Goal: Book appointment/travel/reservation

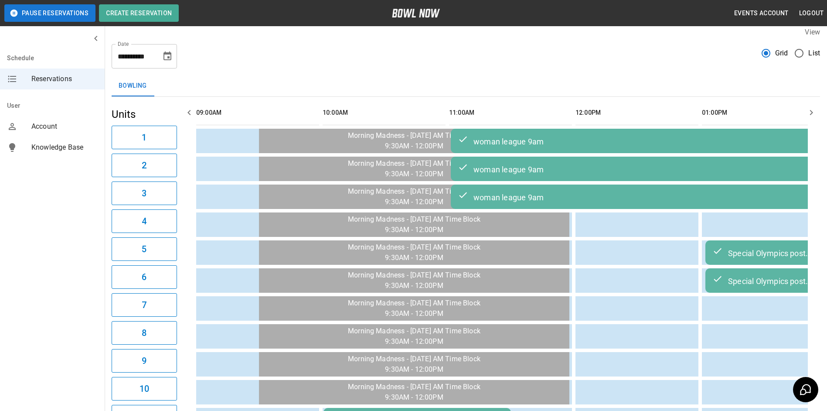
scroll to position [0, 1265]
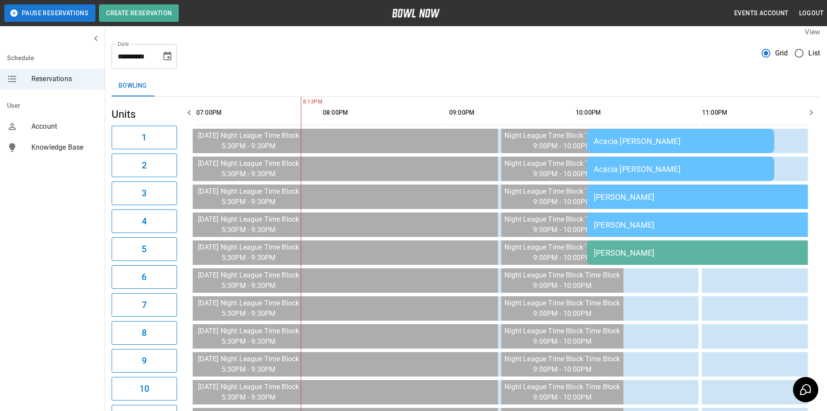
click at [812, 108] on icon "button" at bounding box center [811, 112] width 10 height 10
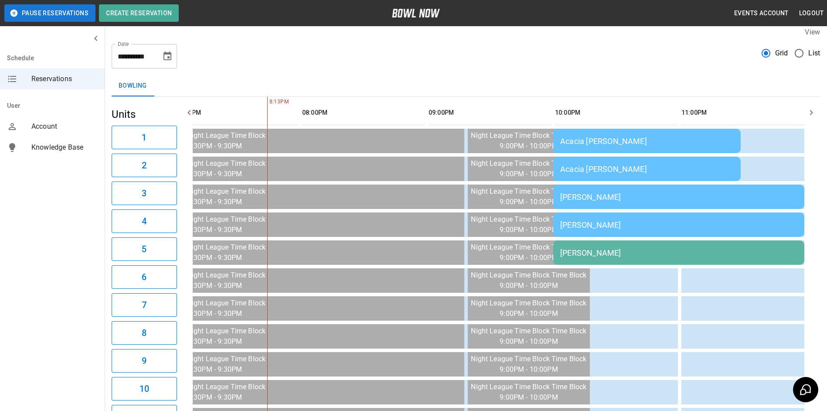
click at [812, 108] on icon "button" at bounding box center [811, 112] width 10 height 10
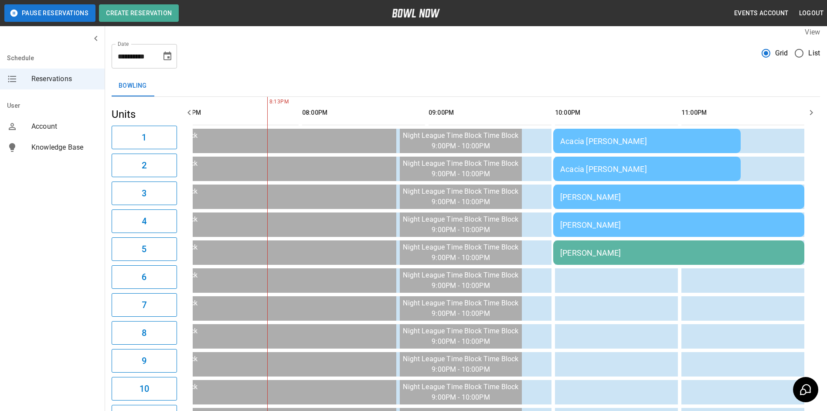
click at [812, 108] on icon "button" at bounding box center [811, 112] width 10 height 10
click at [188, 116] on icon "button" at bounding box center [189, 112] width 10 height 10
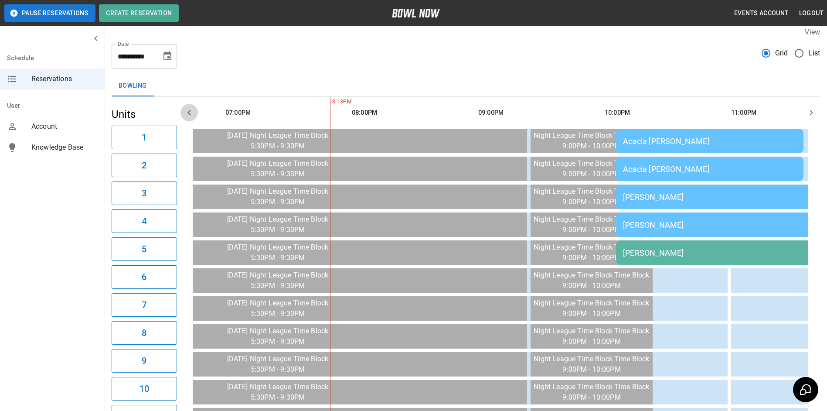
click at [188, 116] on icon "button" at bounding box center [189, 112] width 10 height 10
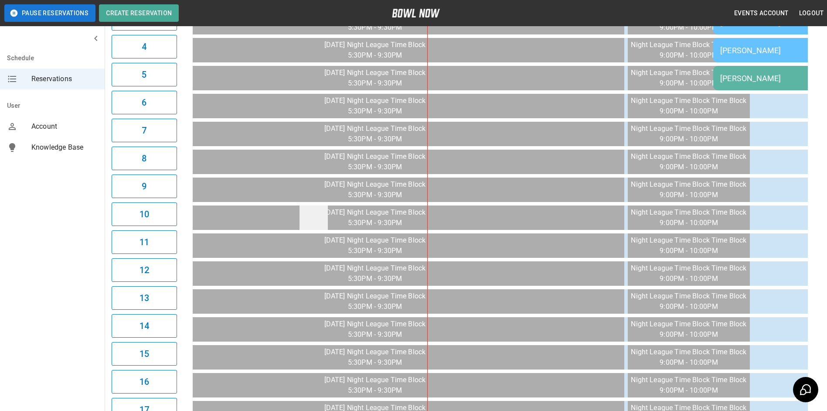
scroll to position [51, 0]
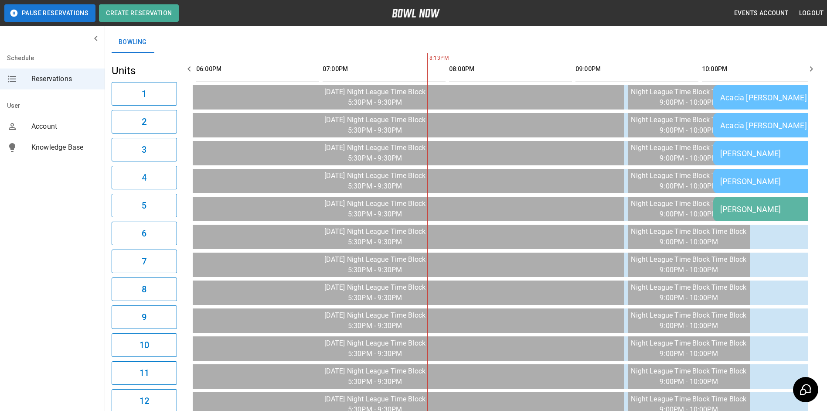
click at [193, 72] on icon "button" at bounding box center [189, 69] width 10 height 10
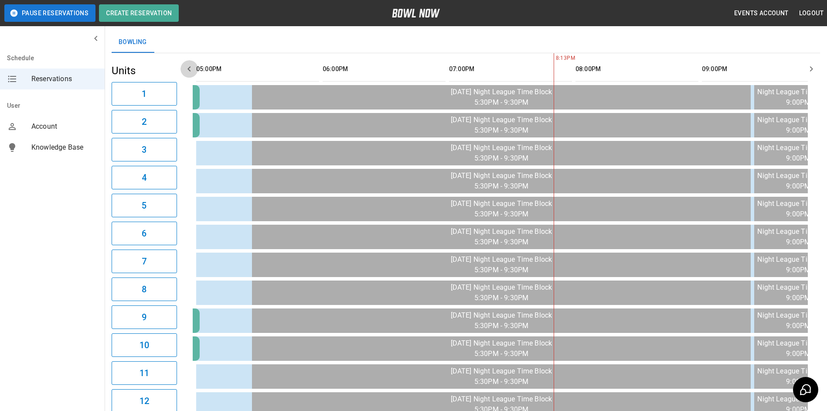
click at [193, 72] on icon "button" at bounding box center [189, 69] width 10 height 10
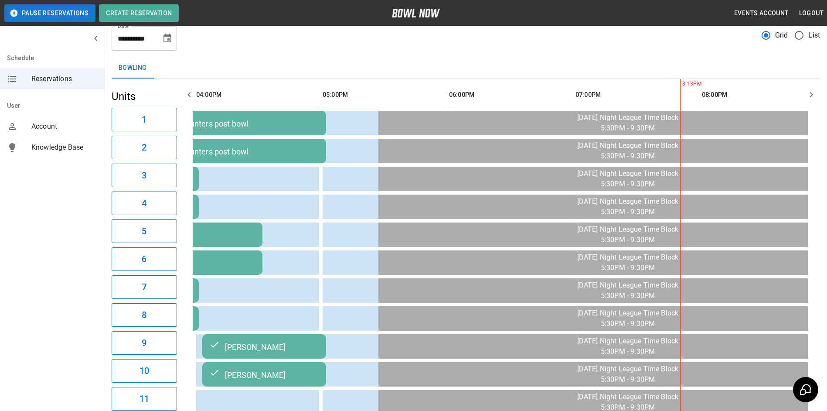
scroll to position [0, 0]
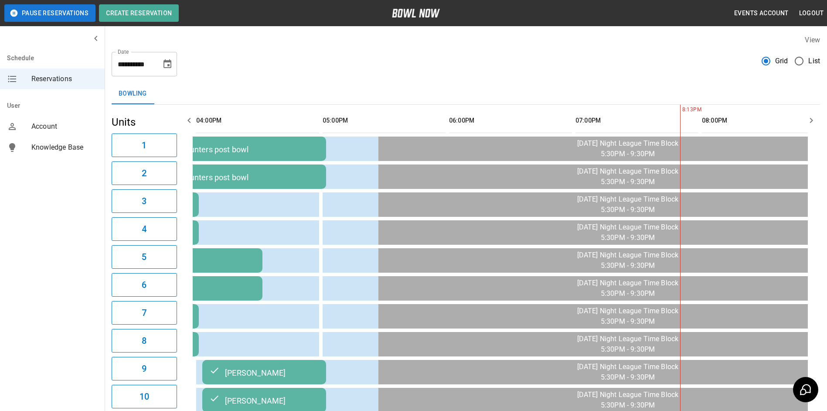
click at [168, 64] on icon "Choose date, selected date is Sep 26, 2025" at bounding box center [168, 63] width 8 height 9
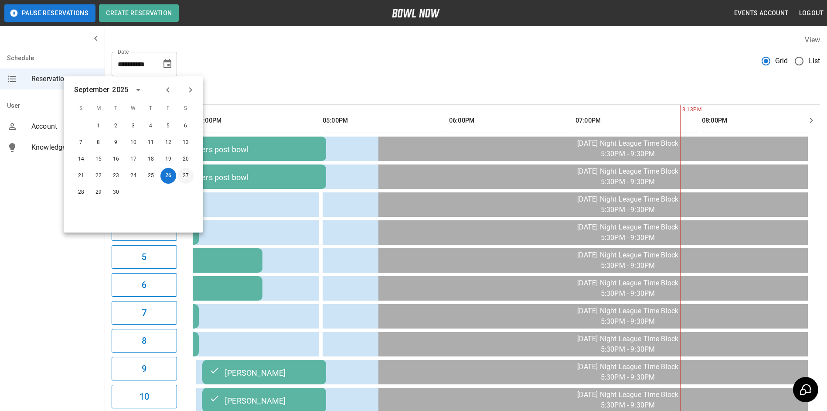
click at [189, 174] on button "27" at bounding box center [186, 176] width 16 height 16
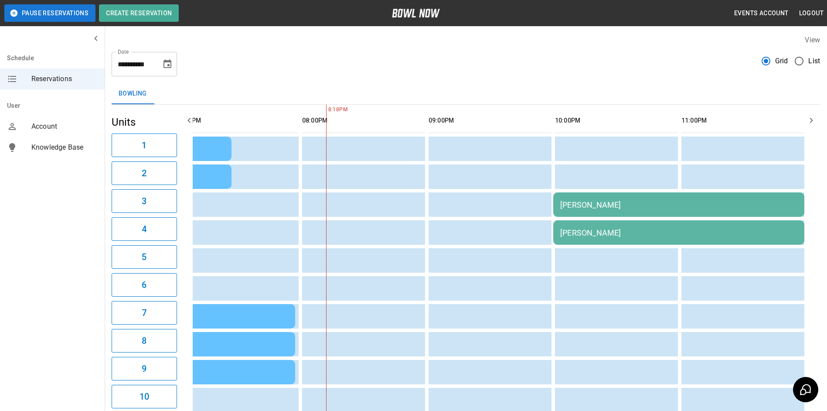
click at [812, 121] on icon "button" at bounding box center [811, 120] width 10 height 10
click at [189, 122] on icon "button" at bounding box center [189, 120] width 3 height 5
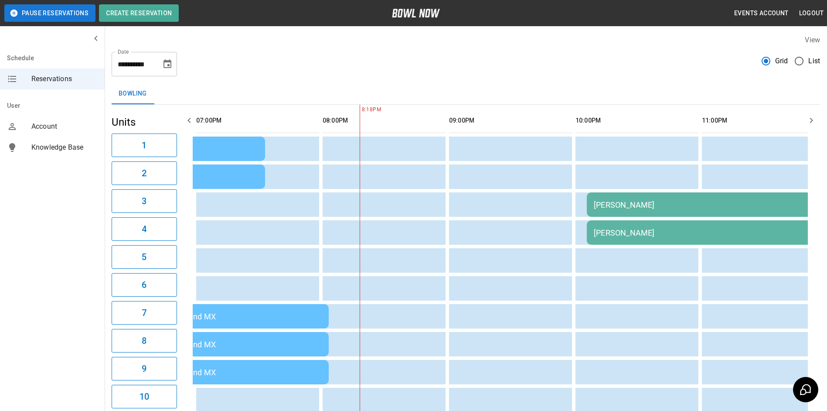
click at [189, 122] on icon "button" at bounding box center [189, 120] width 3 height 5
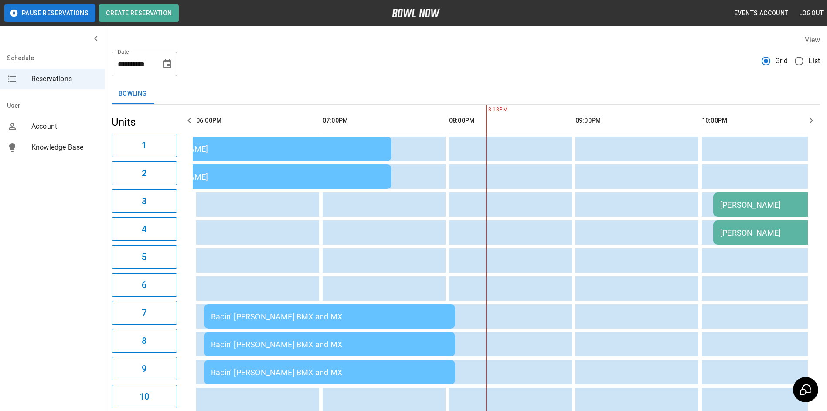
click at [189, 122] on icon "button" at bounding box center [189, 120] width 3 height 5
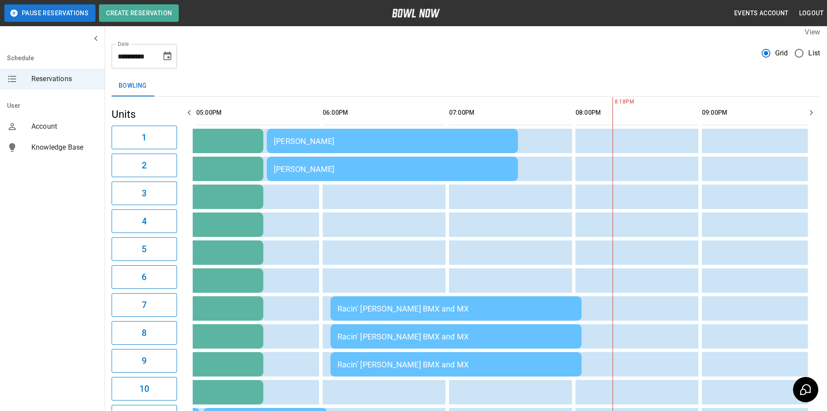
click at [168, 60] on icon "Choose date, selected date is Sep 27, 2025" at bounding box center [168, 55] width 8 height 9
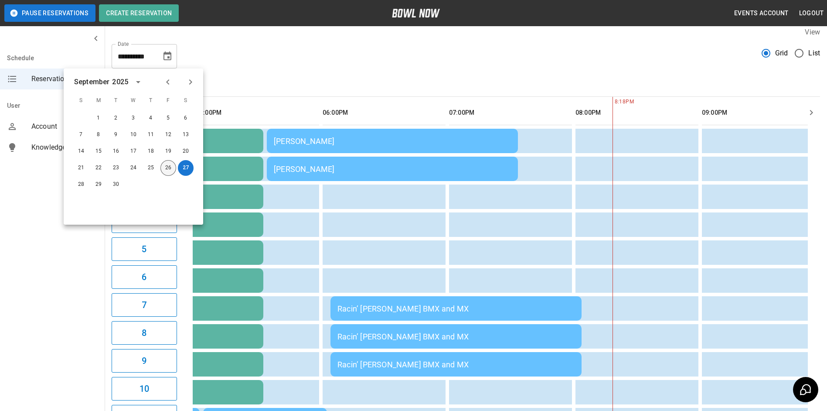
click at [162, 170] on button "26" at bounding box center [168, 168] width 16 height 16
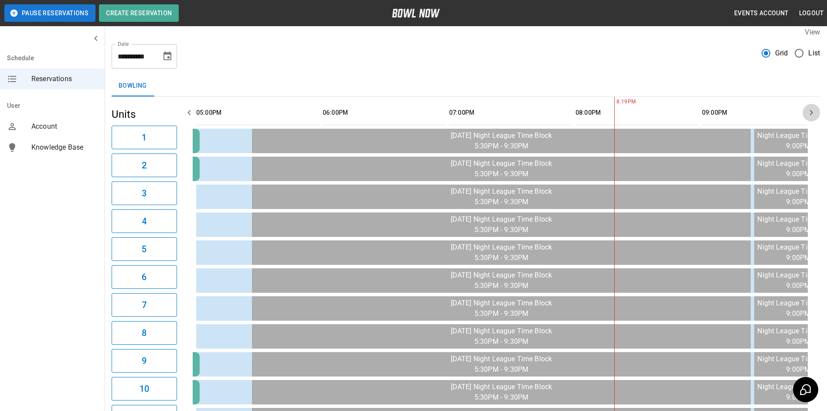
click at [807, 116] on icon "button" at bounding box center [811, 112] width 10 height 10
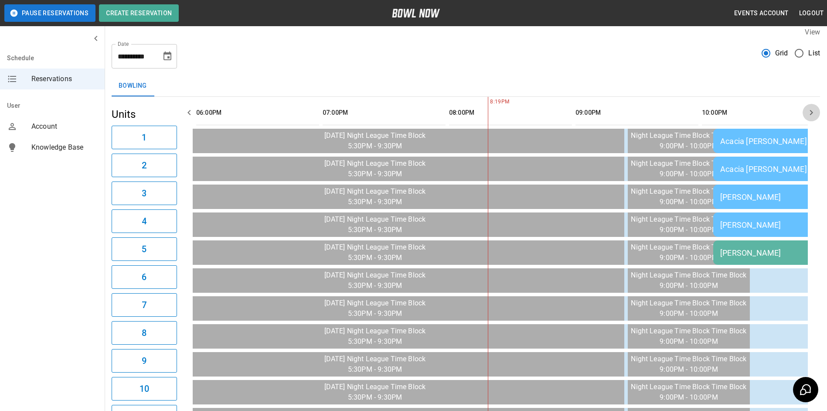
click at [807, 116] on icon "button" at bounding box center [811, 112] width 10 height 10
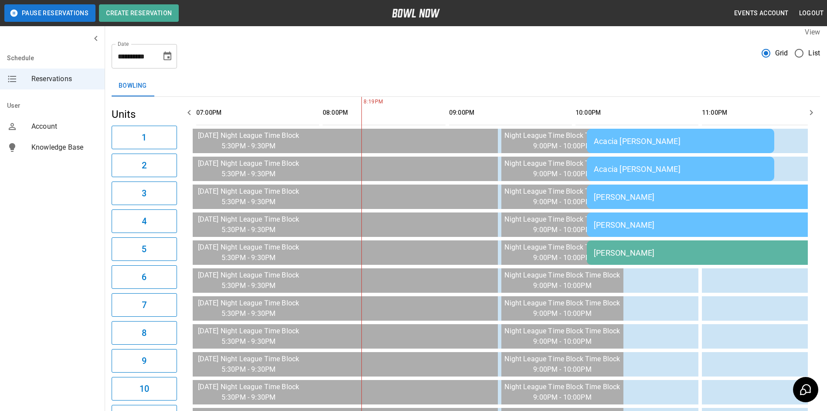
click at [807, 116] on icon "button" at bounding box center [811, 112] width 10 height 10
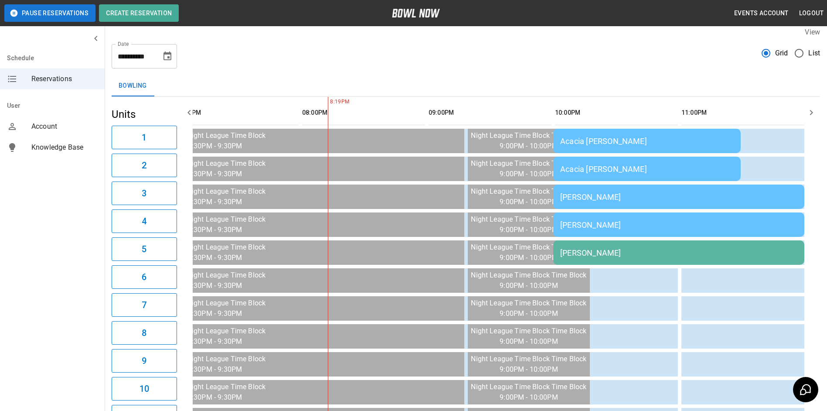
click at [807, 116] on icon "button" at bounding box center [811, 112] width 10 height 10
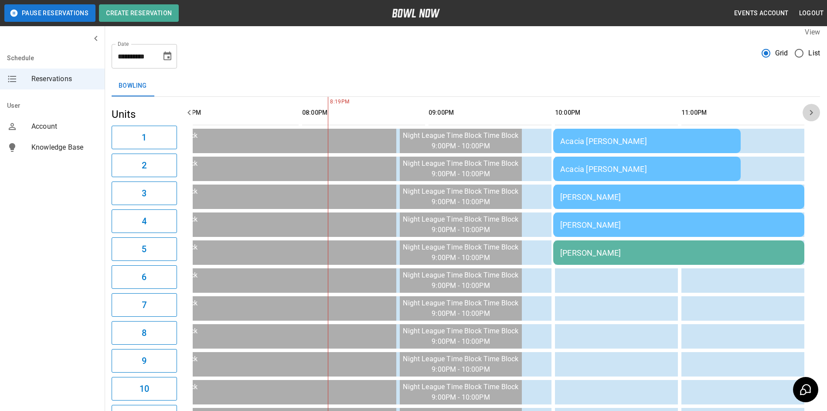
click at [807, 116] on icon "button" at bounding box center [811, 112] width 10 height 10
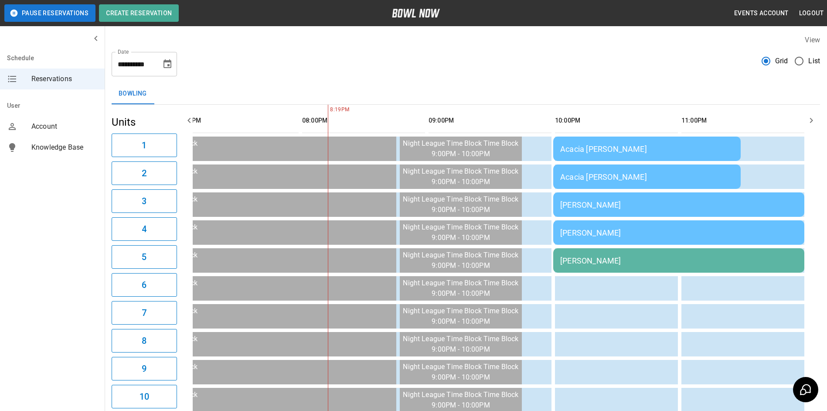
click at [624, 148] on div "Acacia [PERSON_NAME]" at bounding box center [647, 148] width 174 height 9
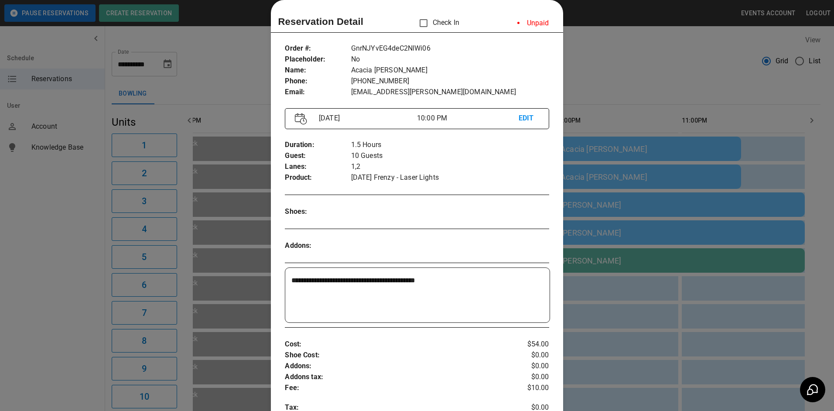
click at [627, 92] on div at bounding box center [417, 205] width 834 height 411
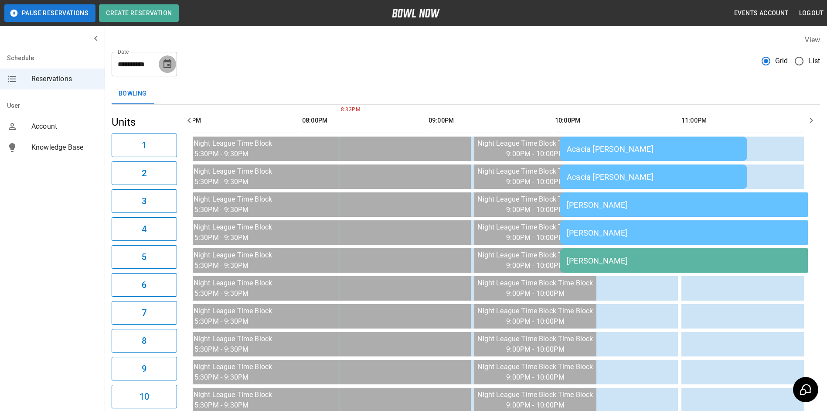
click at [170, 66] on icon "Choose date, selected date is Sep 26, 2025" at bounding box center [168, 63] width 8 height 9
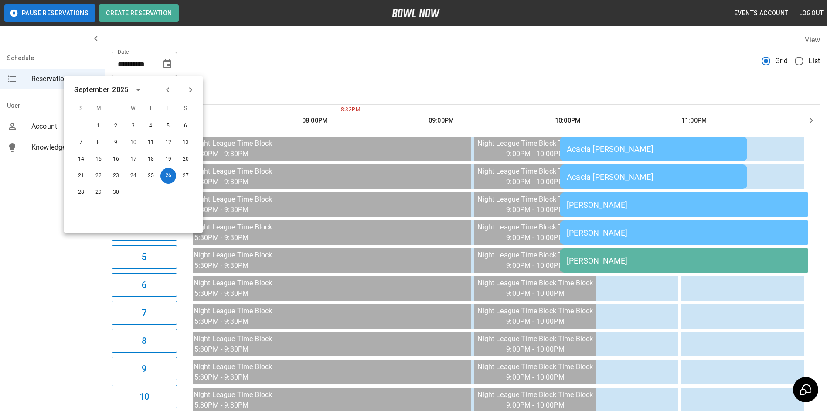
drag, startPoint x: 170, startPoint y: 66, endPoint x: 202, endPoint y: 48, distance: 37.5
click at [202, 48] on div "**********" at bounding box center [466, 60] width 709 height 31
click at [187, 181] on button "27" at bounding box center [186, 176] width 16 height 16
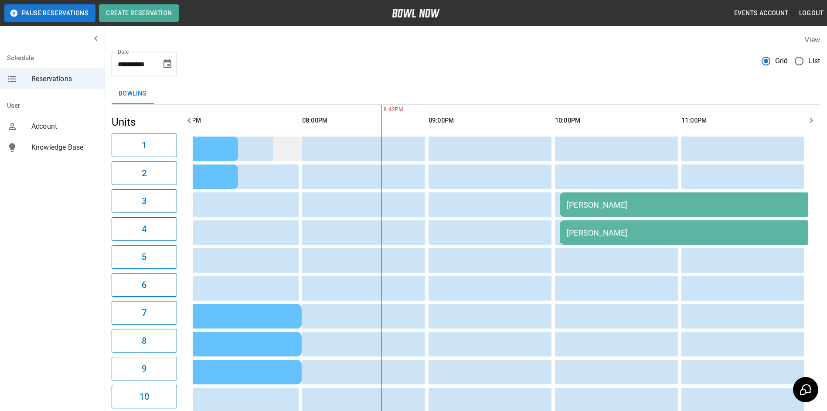
scroll to position [0, 1272]
click at [192, 121] on icon "button" at bounding box center [189, 120] width 10 height 10
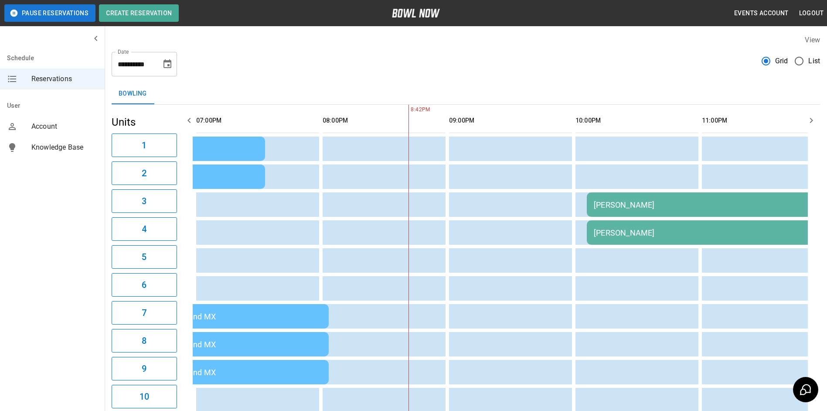
click at [192, 121] on icon "button" at bounding box center [189, 120] width 10 height 10
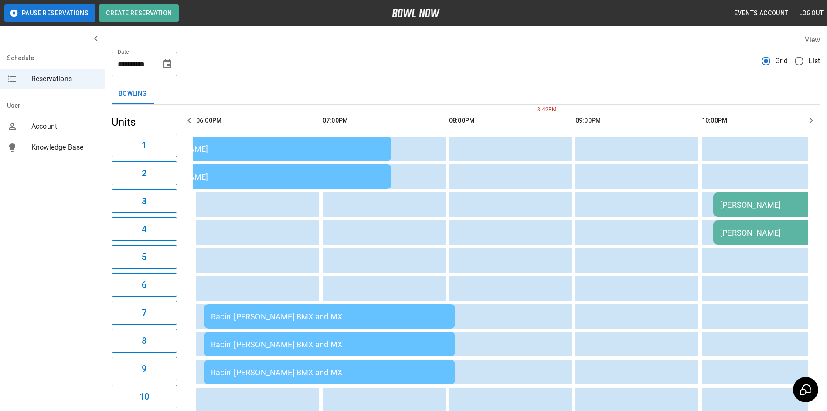
click at [192, 121] on icon "button" at bounding box center [189, 120] width 10 height 10
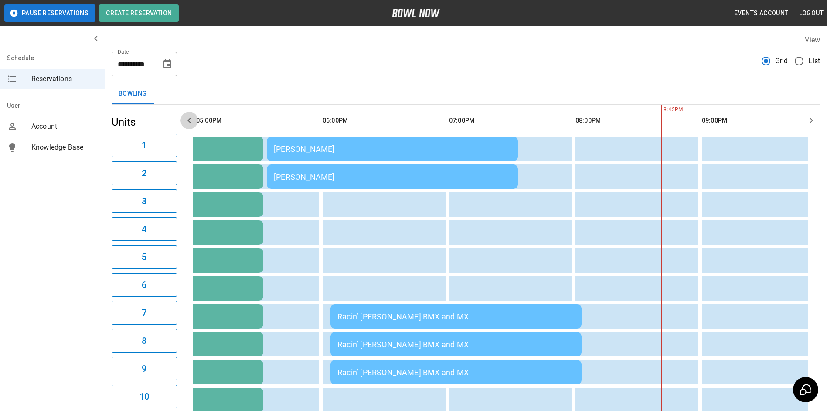
click at [192, 121] on icon "button" at bounding box center [189, 120] width 10 height 10
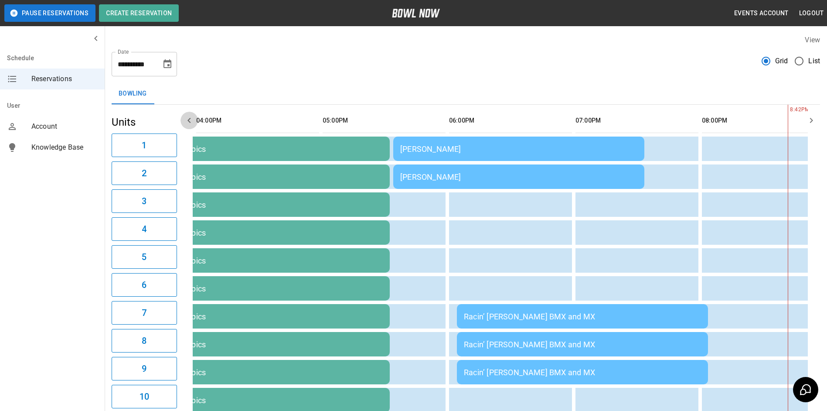
click at [192, 121] on icon "button" at bounding box center [189, 120] width 10 height 10
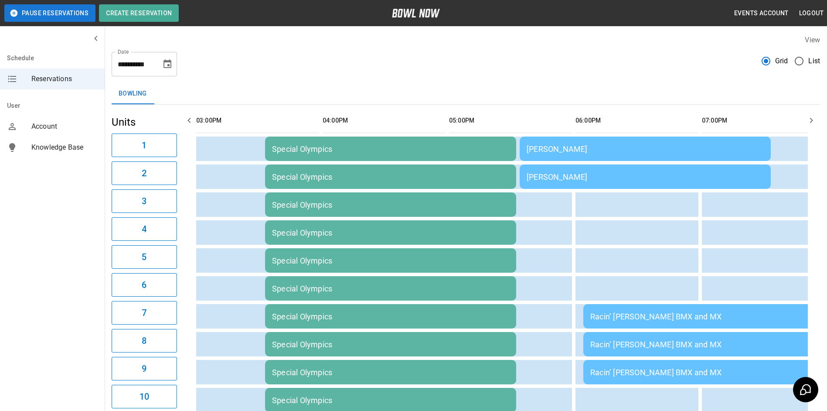
click at [192, 121] on icon "button" at bounding box center [189, 120] width 10 height 10
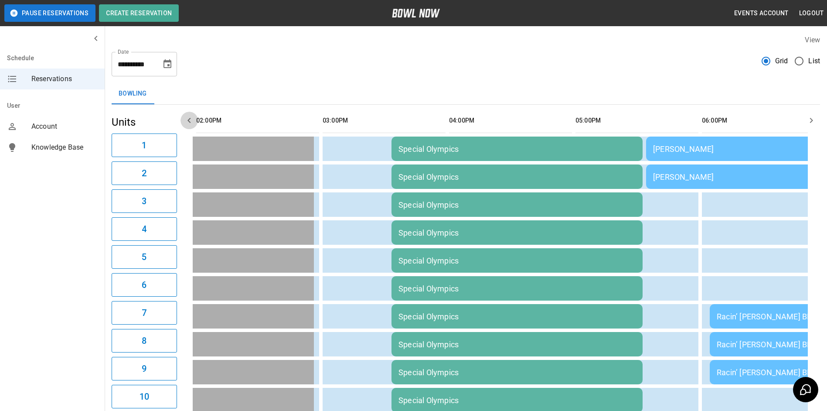
click at [192, 121] on icon "button" at bounding box center [189, 120] width 10 height 10
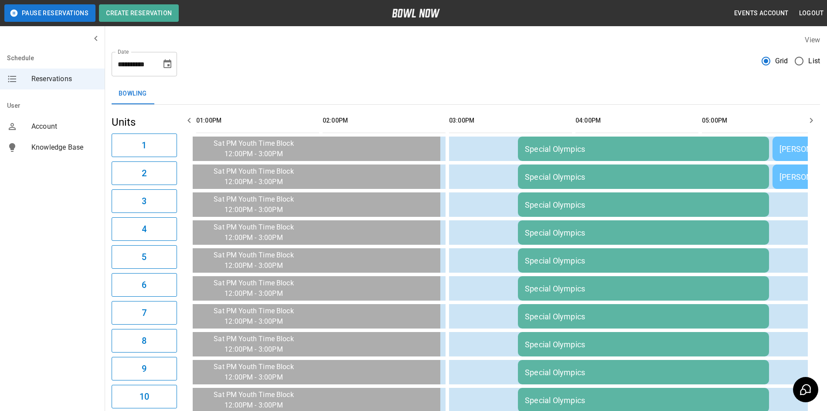
click at [192, 121] on icon "button" at bounding box center [189, 120] width 10 height 10
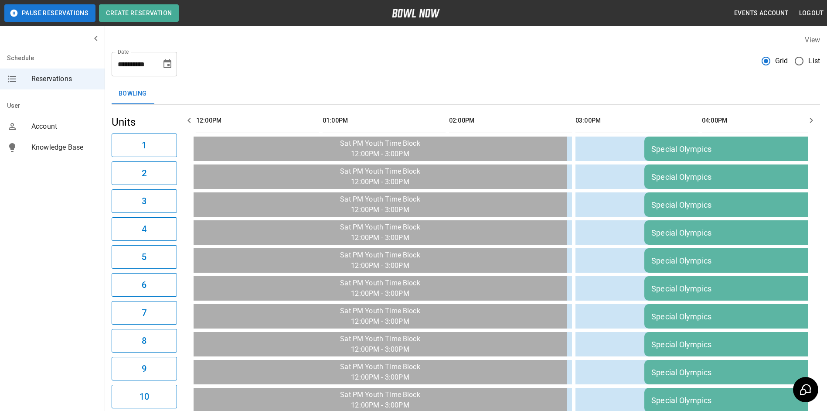
click at [184, 122] on icon "button" at bounding box center [189, 120] width 10 height 10
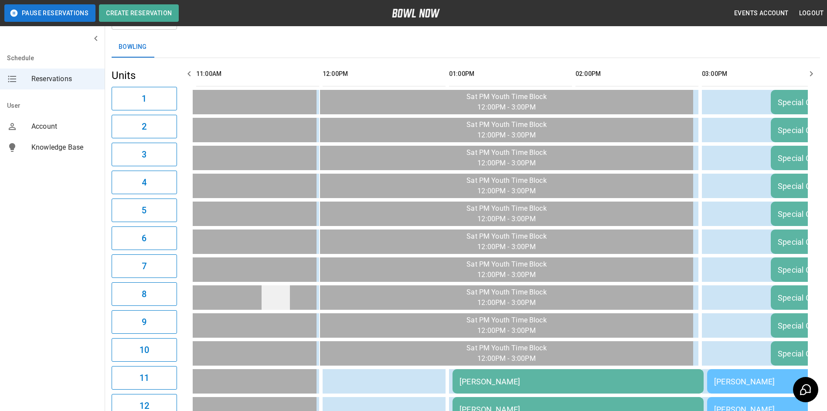
scroll to position [0, 0]
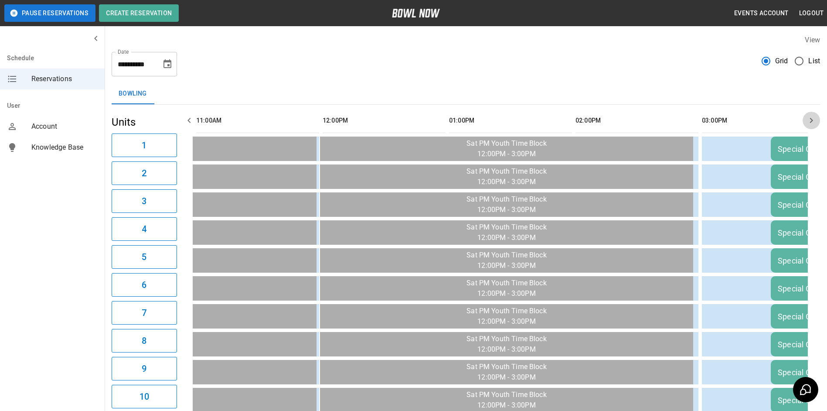
click at [808, 119] on icon "button" at bounding box center [811, 120] width 10 height 10
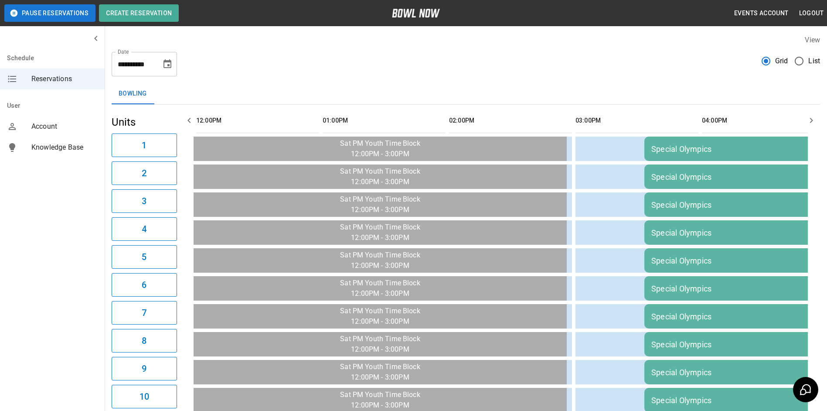
click at [808, 120] on icon "button" at bounding box center [811, 120] width 10 height 10
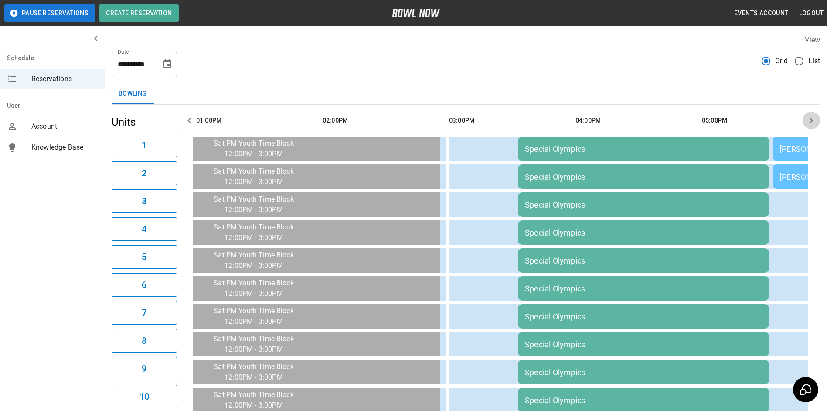
click at [807, 120] on icon "button" at bounding box center [811, 120] width 10 height 10
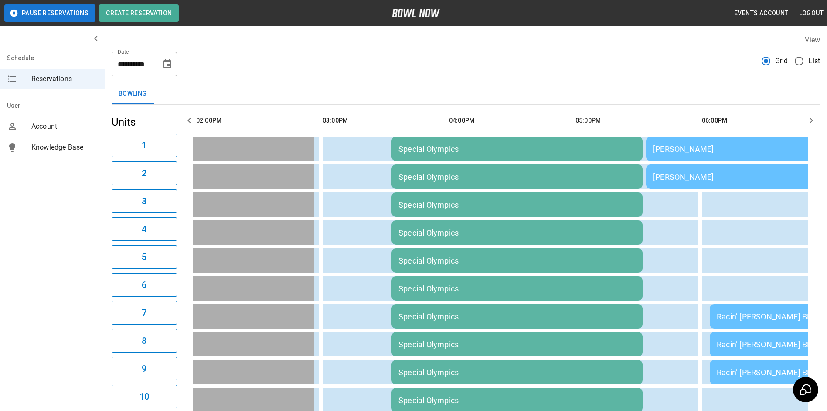
click at [807, 120] on icon "button" at bounding box center [811, 120] width 10 height 10
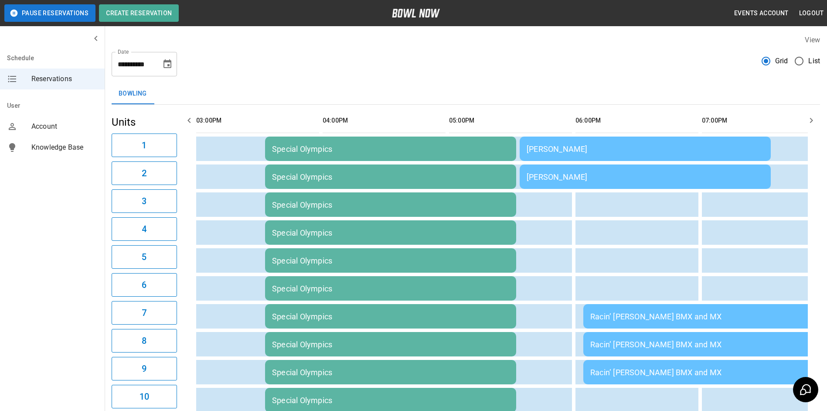
click at [810, 122] on icon "button" at bounding box center [811, 120] width 10 height 10
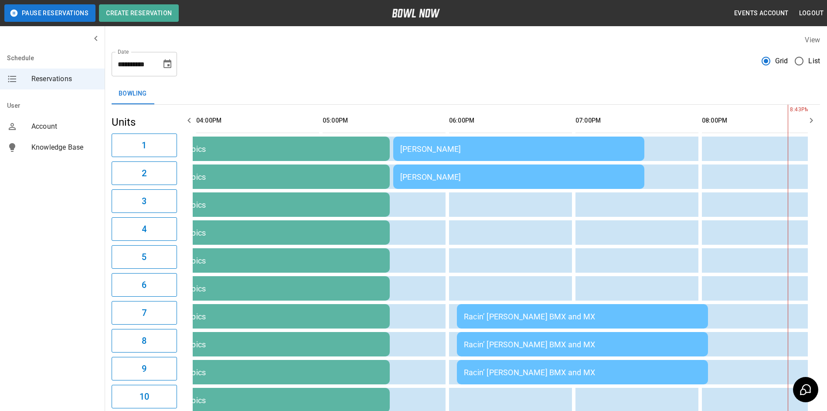
click at [809, 122] on icon "button" at bounding box center [811, 120] width 10 height 10
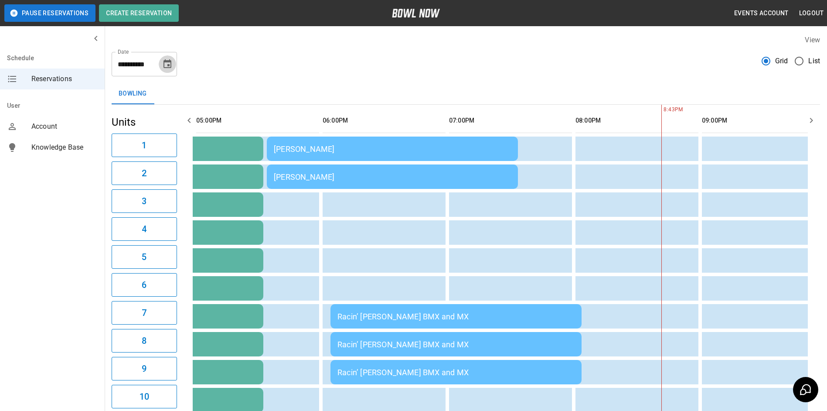
click at [167, 63] on icon "Choose date, selected date is Sep 27, 2025" at bounding box center [167, 64] width 10 height 10
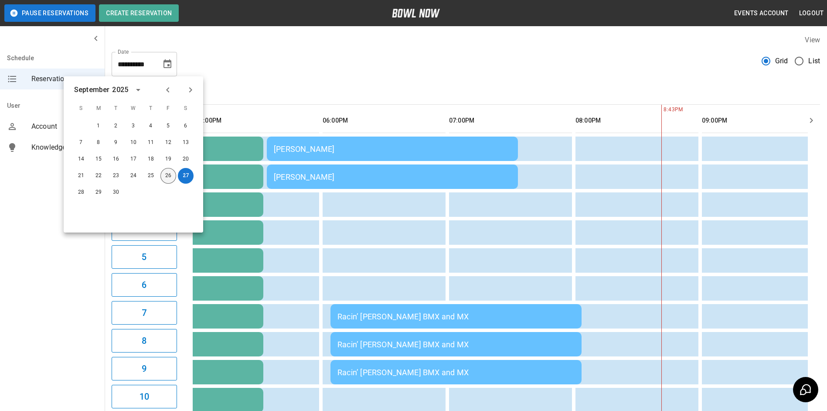
click at [166, 171] on button "26" at bounding box center [168, 176] width 16 height 16
type input "**********"
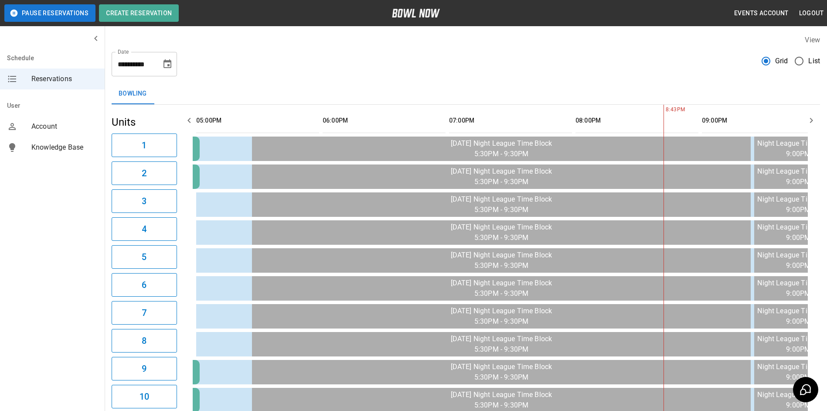
click at [805, 121] on button "button" at bounding box center [811, 120] width 17 height 17
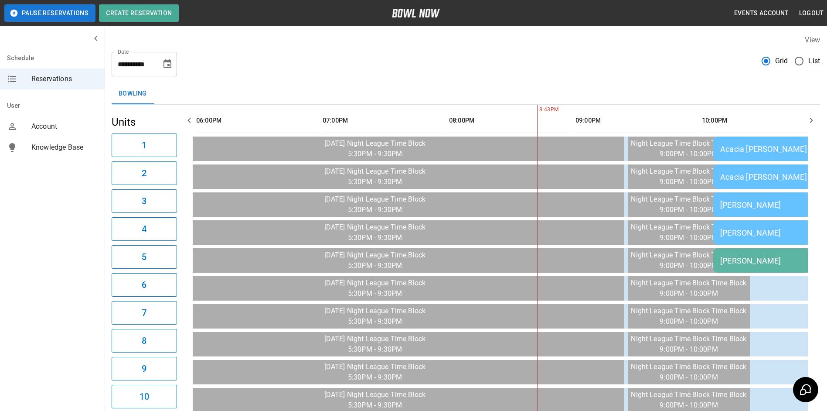
click at [806, 121] on button "button" at bounding box center [811, 120] width 17 height 17
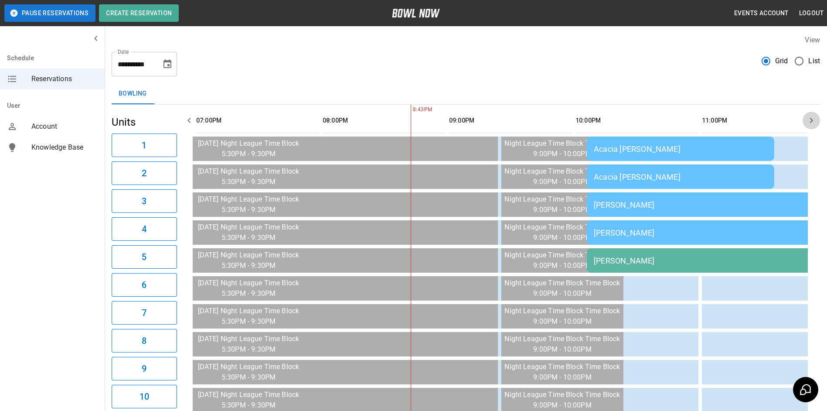
click at [806, 121] on button "button" at bounding box center [811, 120] width 17 height 17
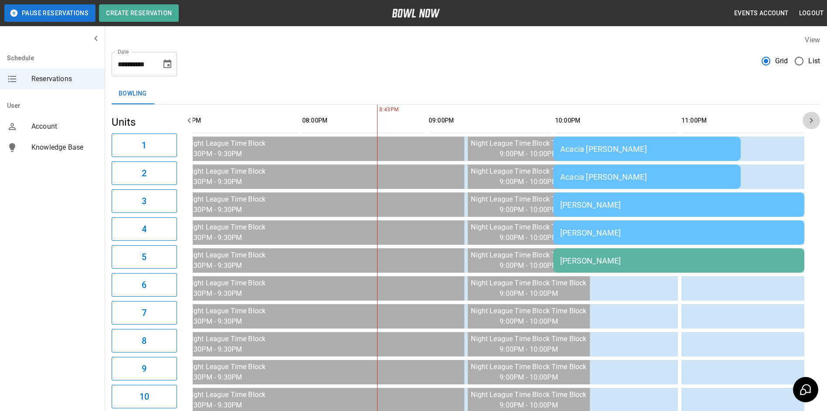
click at [806, 122] on button "button" at bounding box center [811, 120] width 17 height 17
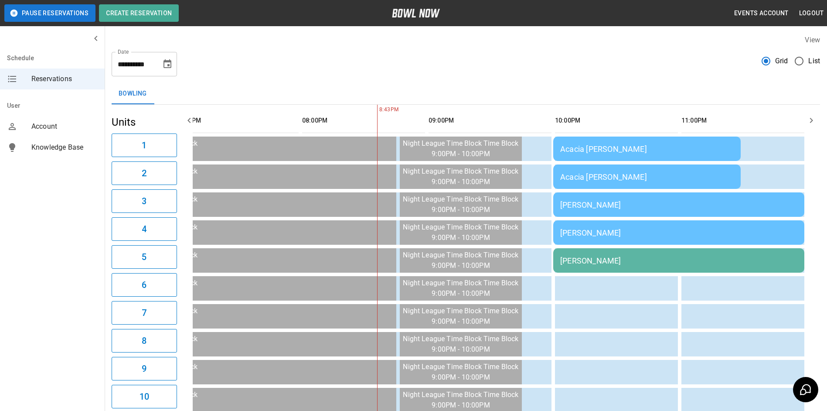
click at [806, 122] on button "button" at bounding box center [811, 120] width 17 height 17
click at [683, 254] on td "[PERSON_NAME]" at bounding box center [678, 260] width 251 height 24
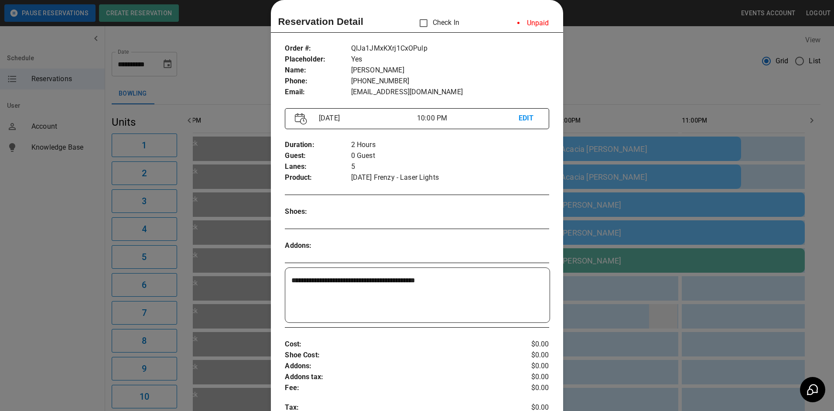
click at [663, 309] on div at bounding box center [417, 205] width 834 height 411
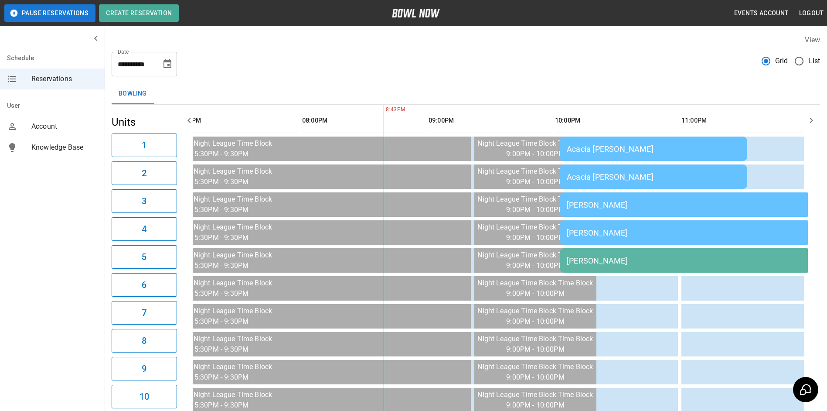
click at [48, 80] on span "Reservations" at bounding box center [64, 79] width 66 height 10
